Goal: Task Accomplishment & Management: Manage account settings

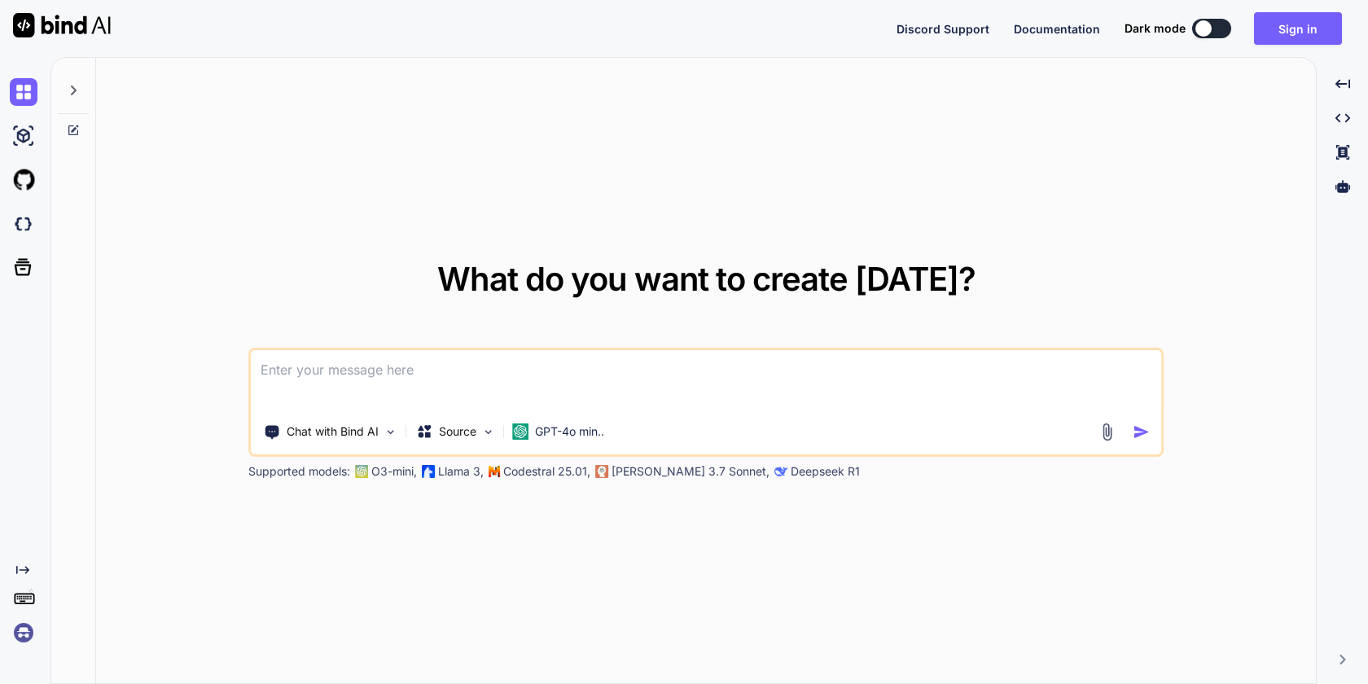
click at [21, 634] on img at bounding box center [24, 633] width 28 height 28
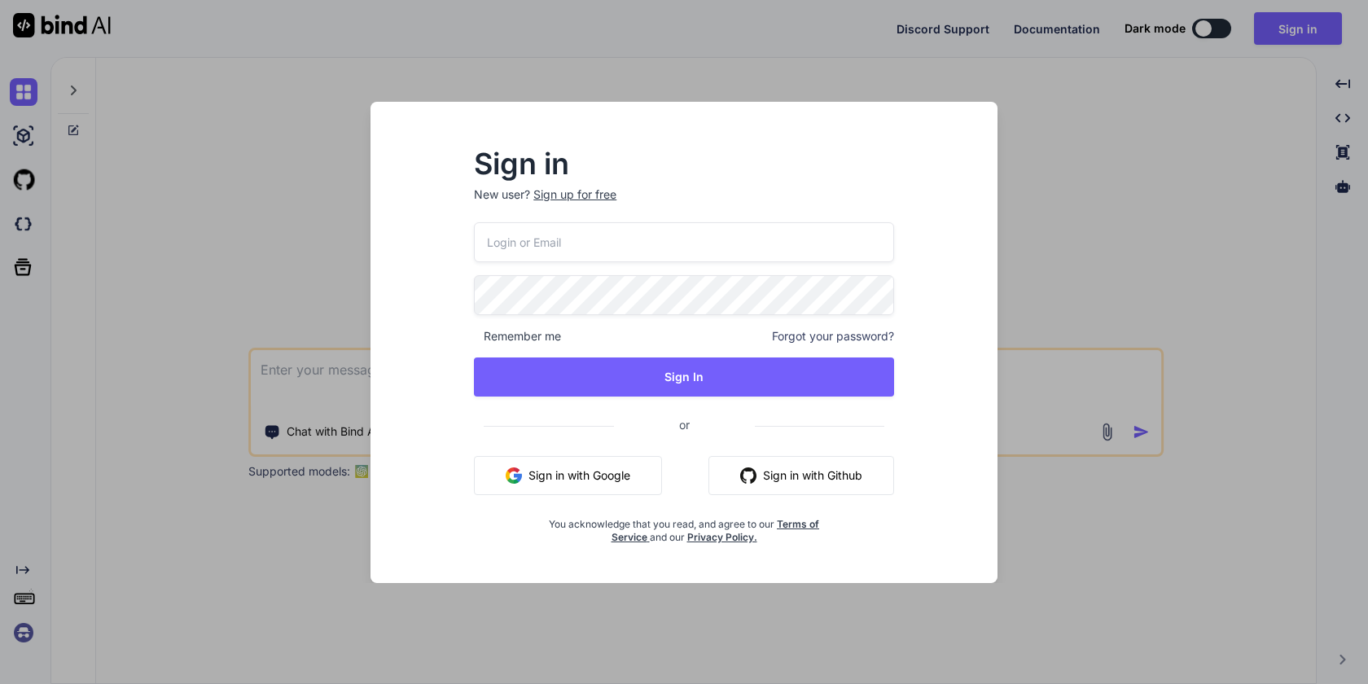
click at [562, 229] on input "email" at bounding box center [684, 242] width 420 height 40
paste input "[EMAIL_ADDRESS][DOMAIN_NAME]"
type input "[EMAIL_ADDRESS][DOMAIN_NAME]"
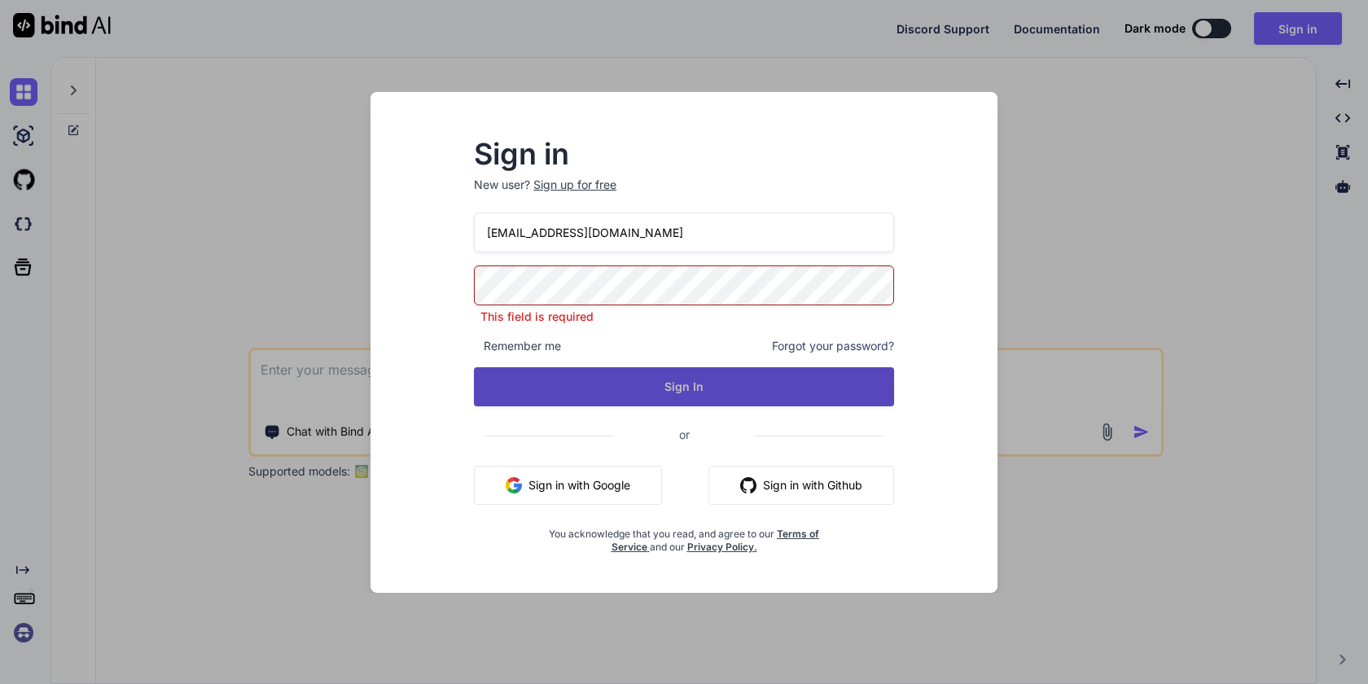
click at [673, 392] on button "Sign In" at bounding box center [684, 386] width 420 height 39
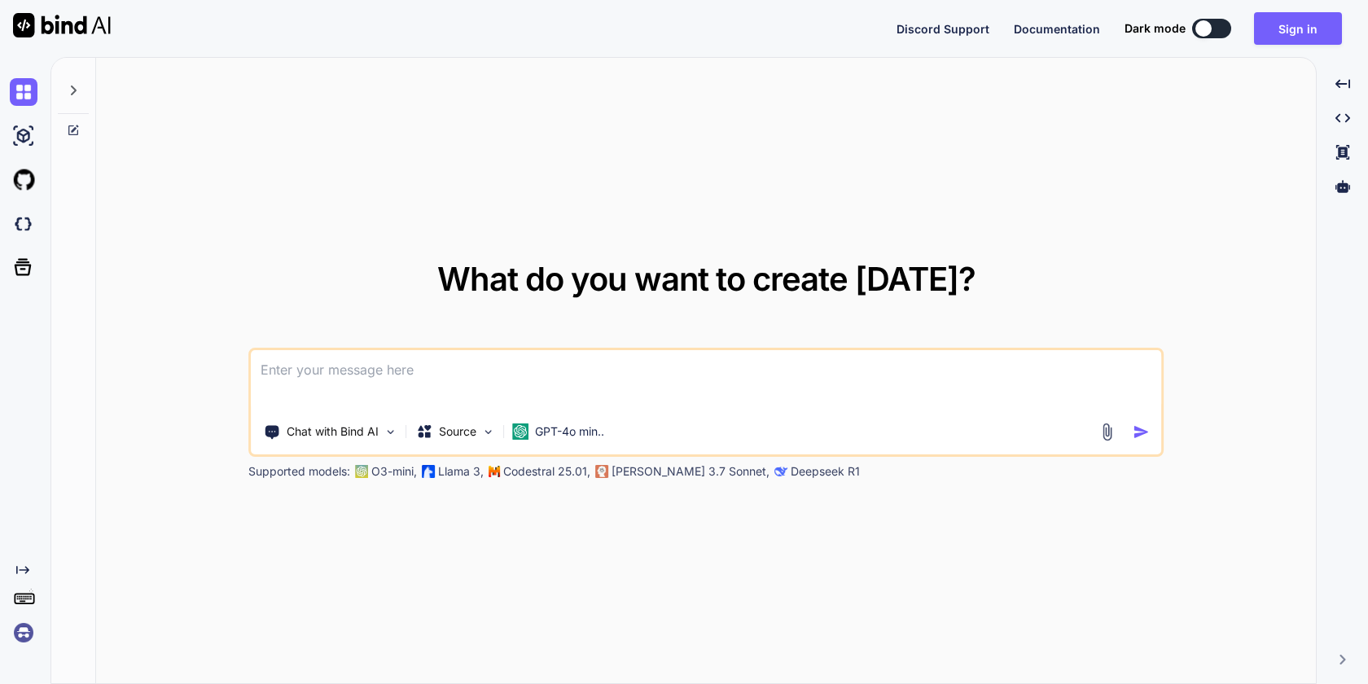
click at [25, 638] on img at bounding box center [24, 633] width 28 height 28
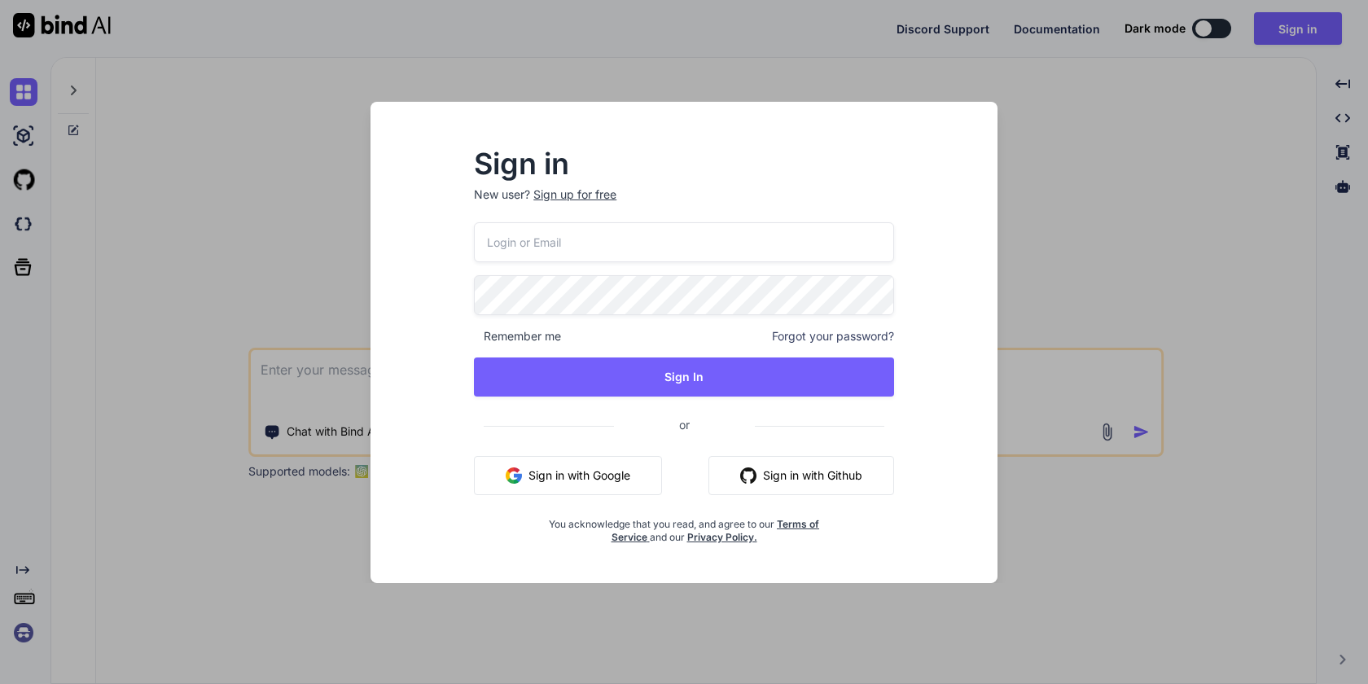
click at [536, 252] on input "email" at bounding box center [684, 242] width 420 height 40
paste input "[EMAIL_ADDRESS][DOMAIN_NAME]"
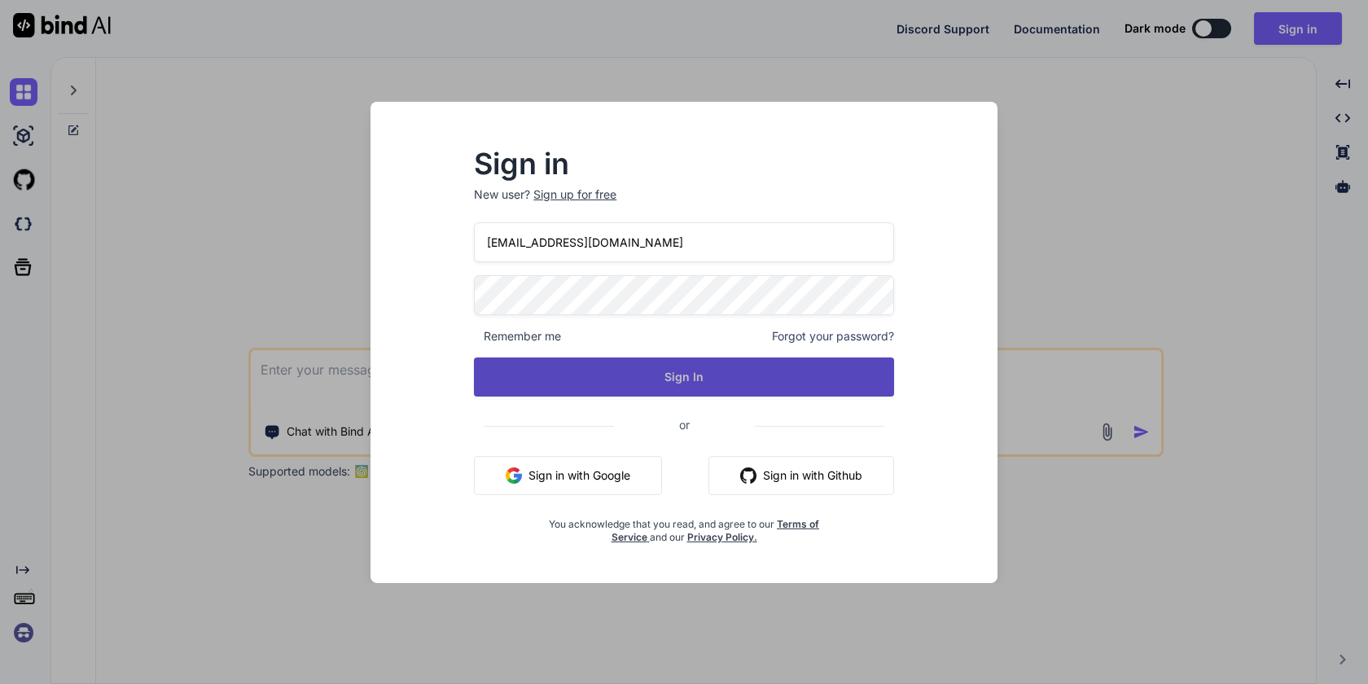
type input "[EMAIL_ADDRESS][DOMAIN_NAME]"
click at [659, 372] on button "Sign In" at bounding box center [684, 376] width 420 height 39
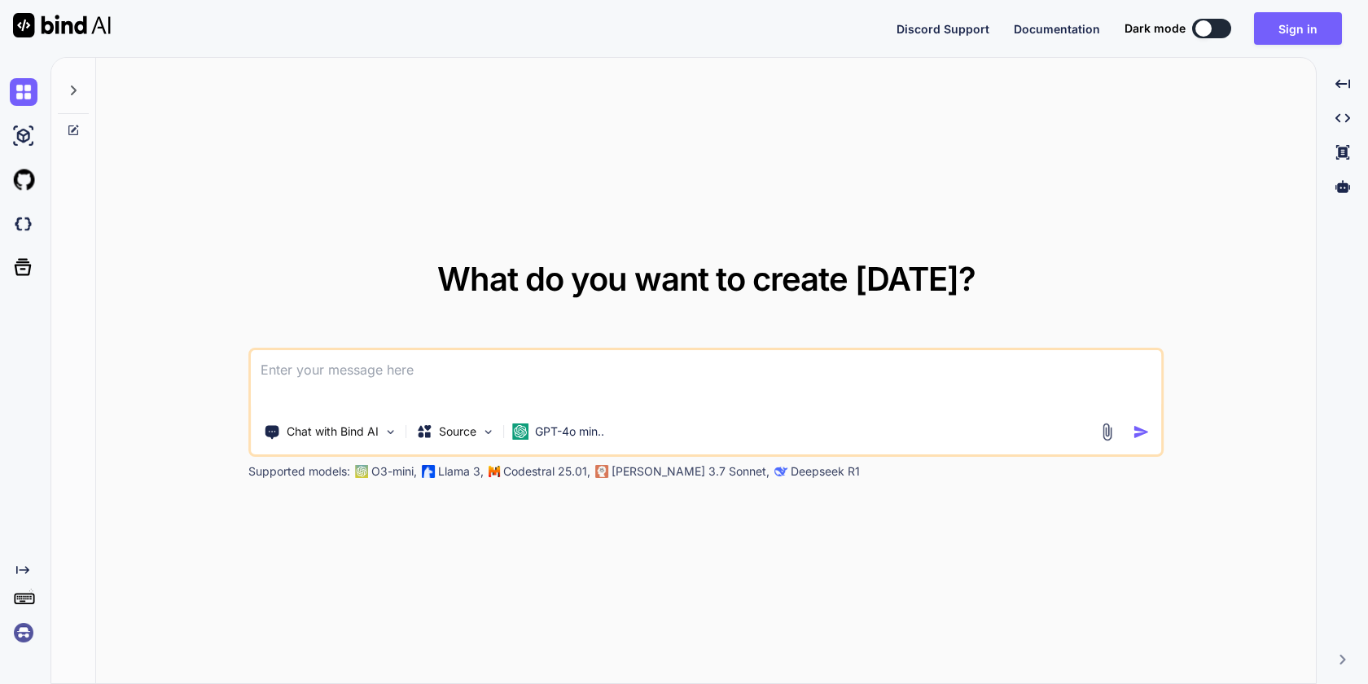
click at [20, 643] on img at bounding box center [24, 633] width 28 height 28
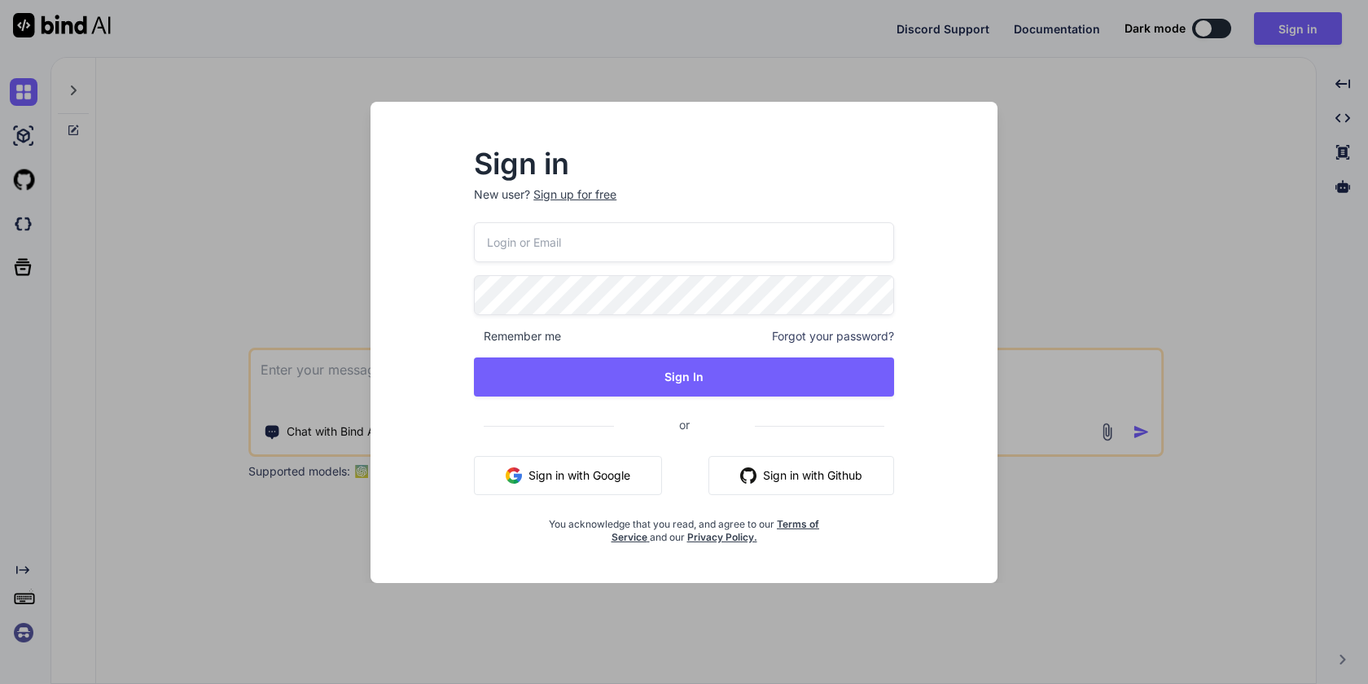
click at [590, 240] on input "email" at bounding box center [684, 242] width 420 height 40
paste input "[EMAIL_ADDRESS][DOMAIN_NAME]"
type input "[EMAIL_ADDRESS][DOMAIN_NAME]"
